Goal: Complete application form

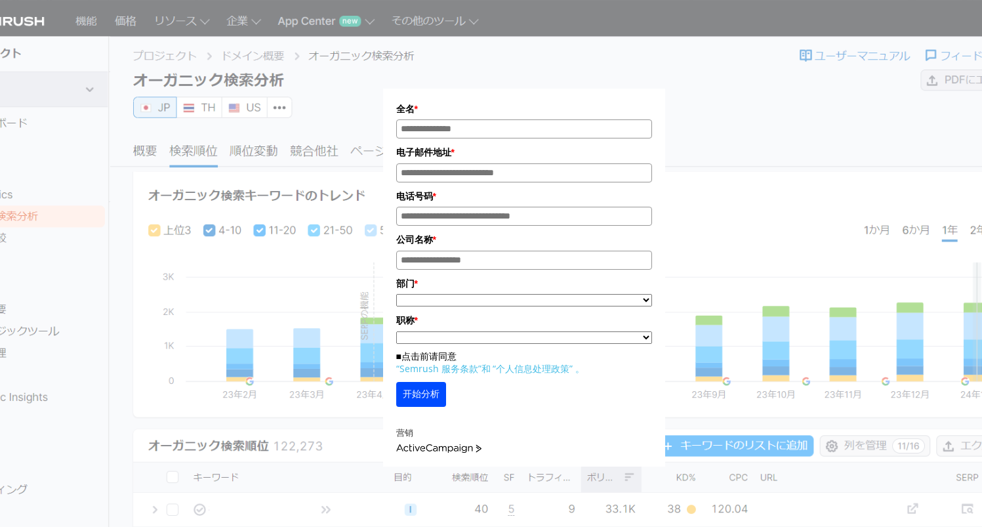
click at [512, 135] on input "姓名*" at bounding box center [524, 128] width 256 height 19
click at [516, 129] on input "姓名*" at bounding box center [524, 128] width 256 height 19
click at [720, 96] on div "全名 * 电子邮件地址 * 电话号码 * 公司名称 * *" at bounding box center [524, 241] width 656 height 450
